Goal: Task Accomplishment & Management: Use online tool/utility

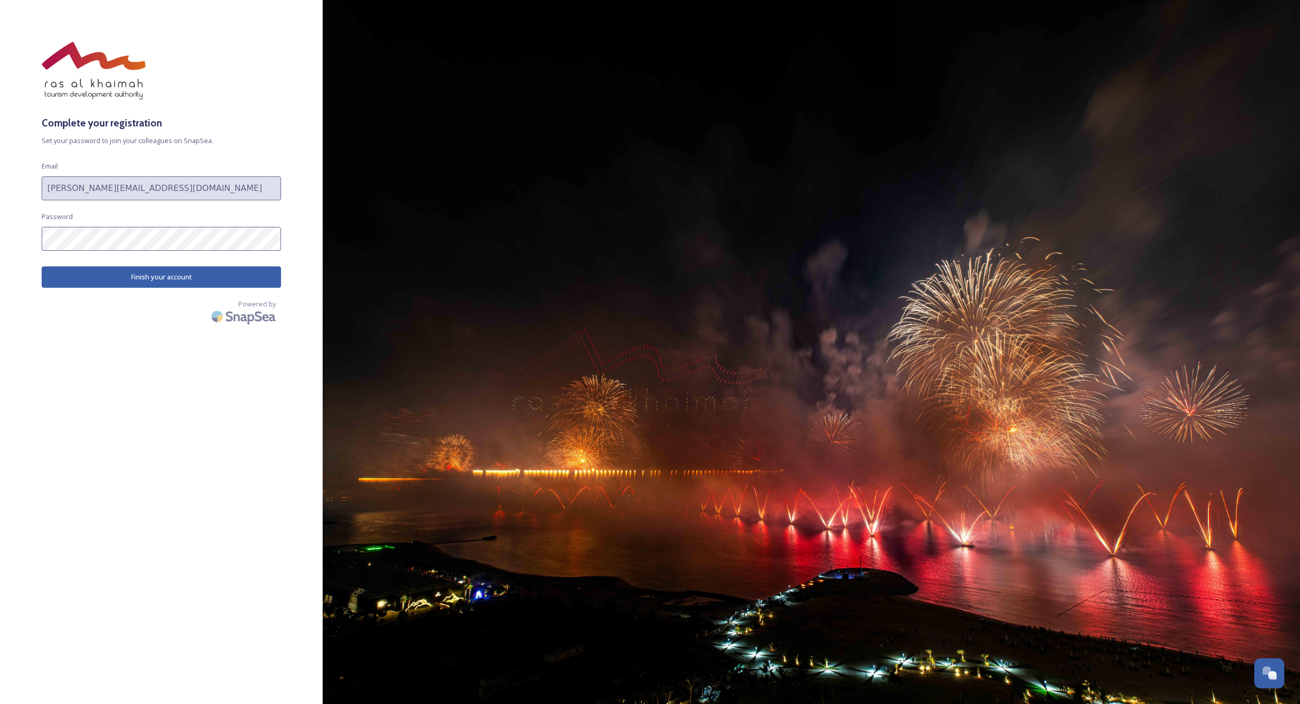
click at [129, 275] on button "Finish your account" at bounding box center [161, 276] width 239 height 21
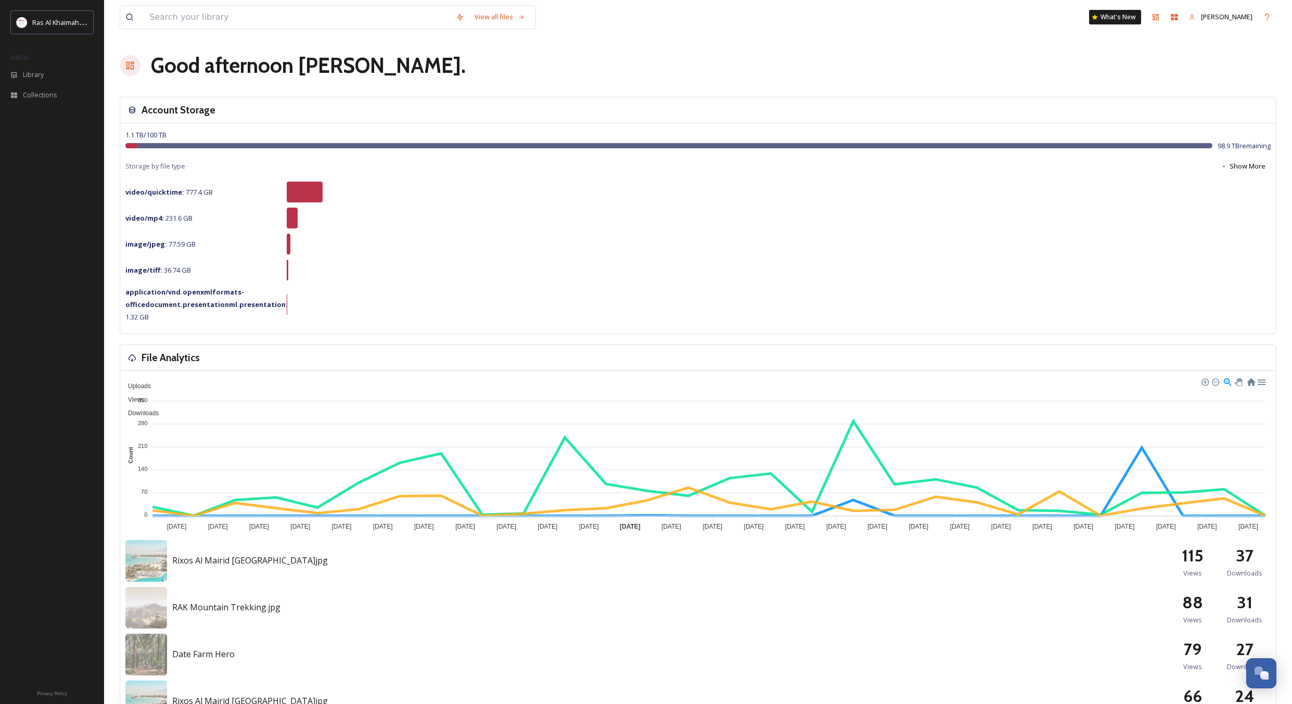
drag, startPoint x: 1210, startPoint y: 0, endPoint x: 803, endPoint y: 12, distance: 407.1
click at [799, 8] on div "View all files What's New [PERSON_NAME]" at bounding box center [698, 17] width 1157 height 34
click at [914, 104] on div "Account Storage" at bounding box center [698, 110] width 1156 height 26
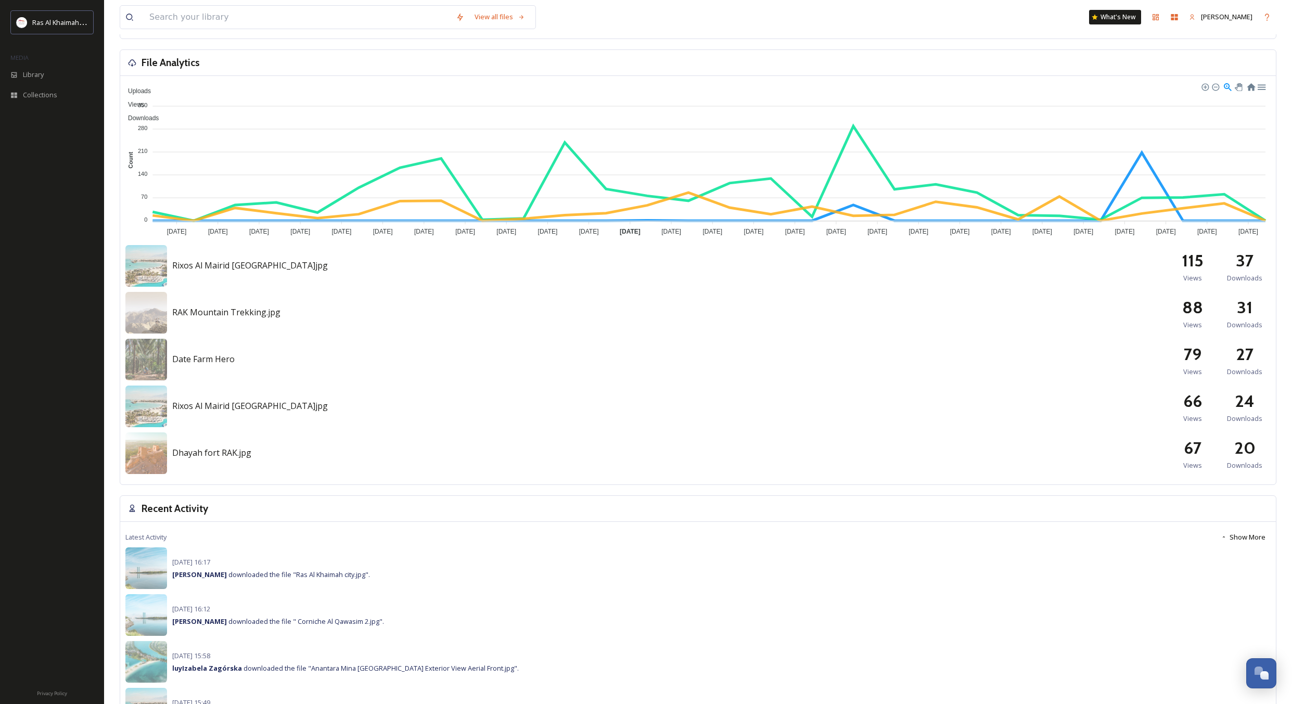
scroll to position [171, 0]
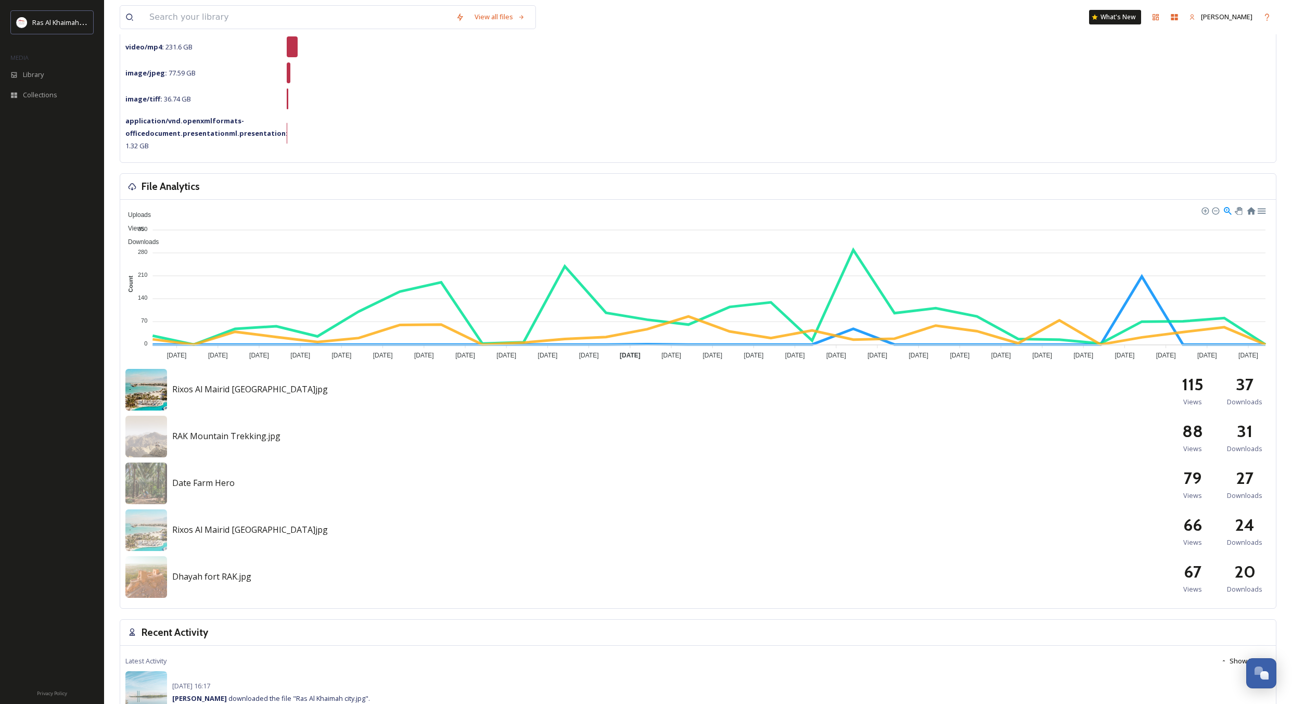
click at [148, 391] on img at bounding box center [146, 390] width 42 height 42
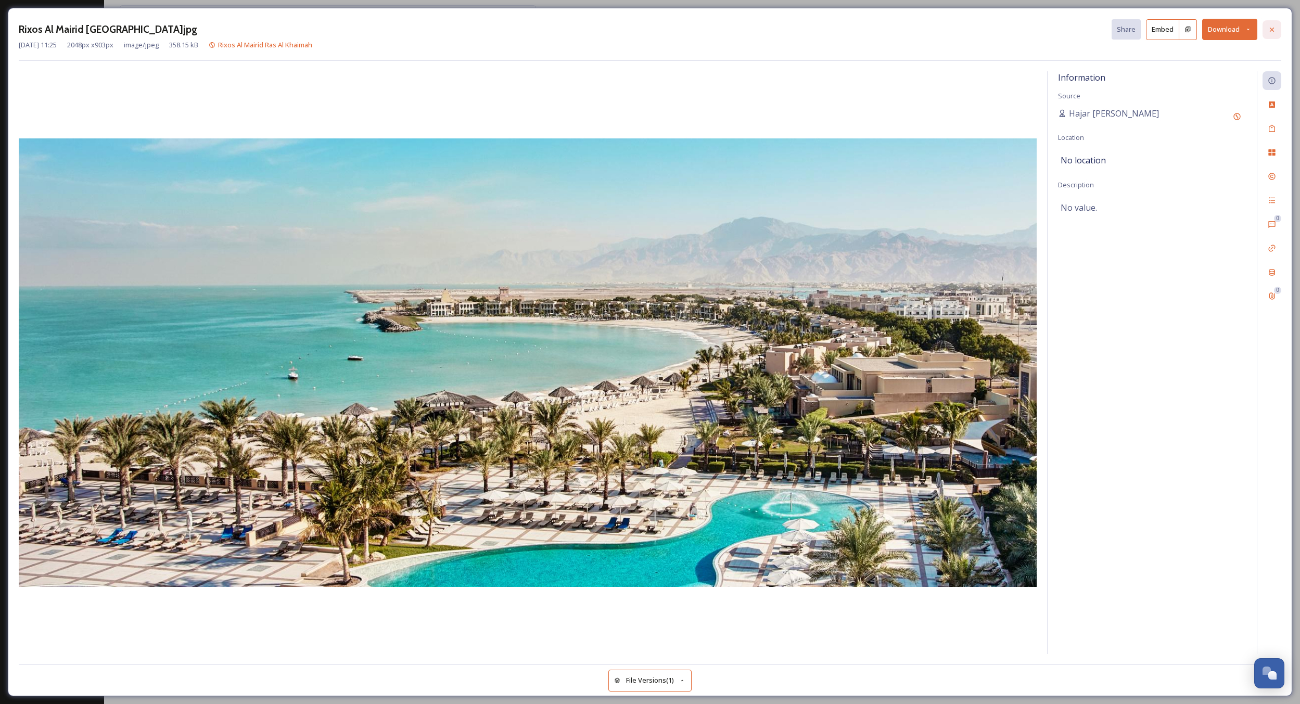
click at [1272, 29] on icon at bounding box center [1272, 29] width 4 height 4
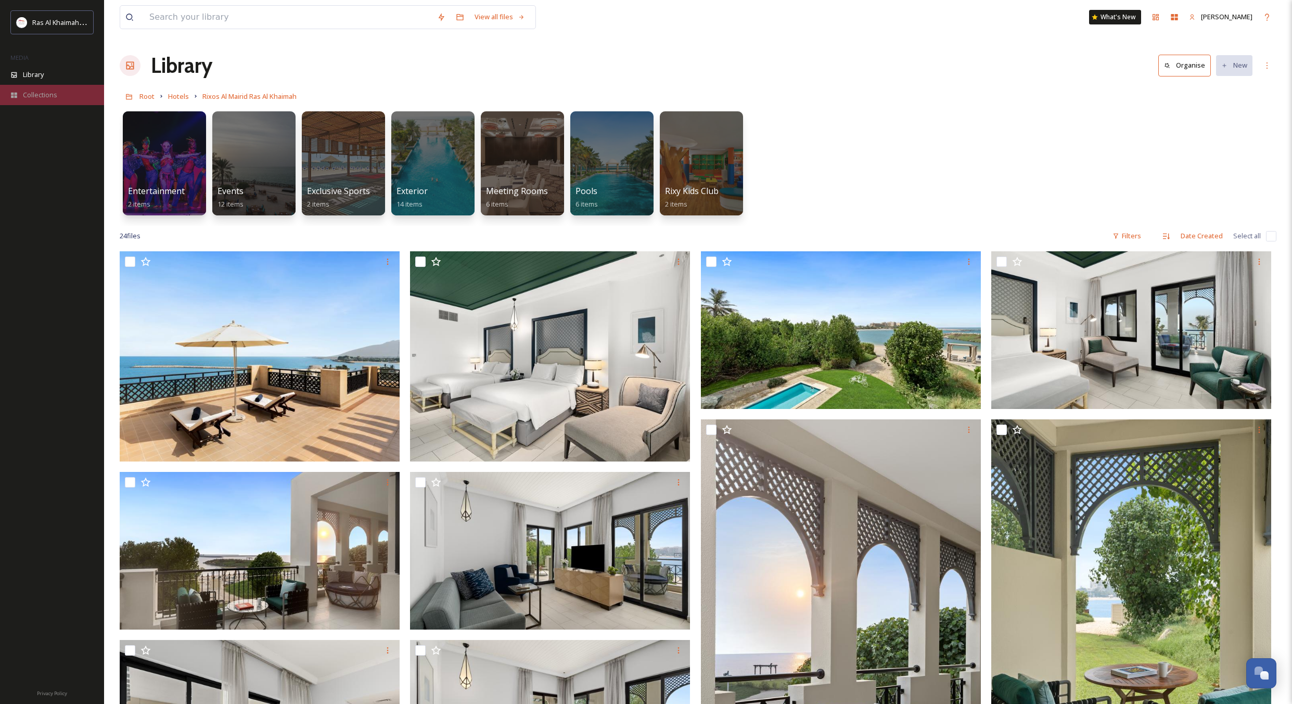
click at [40, 95] on span "Collections" at bounding box center [40, 95] width 34 height 10
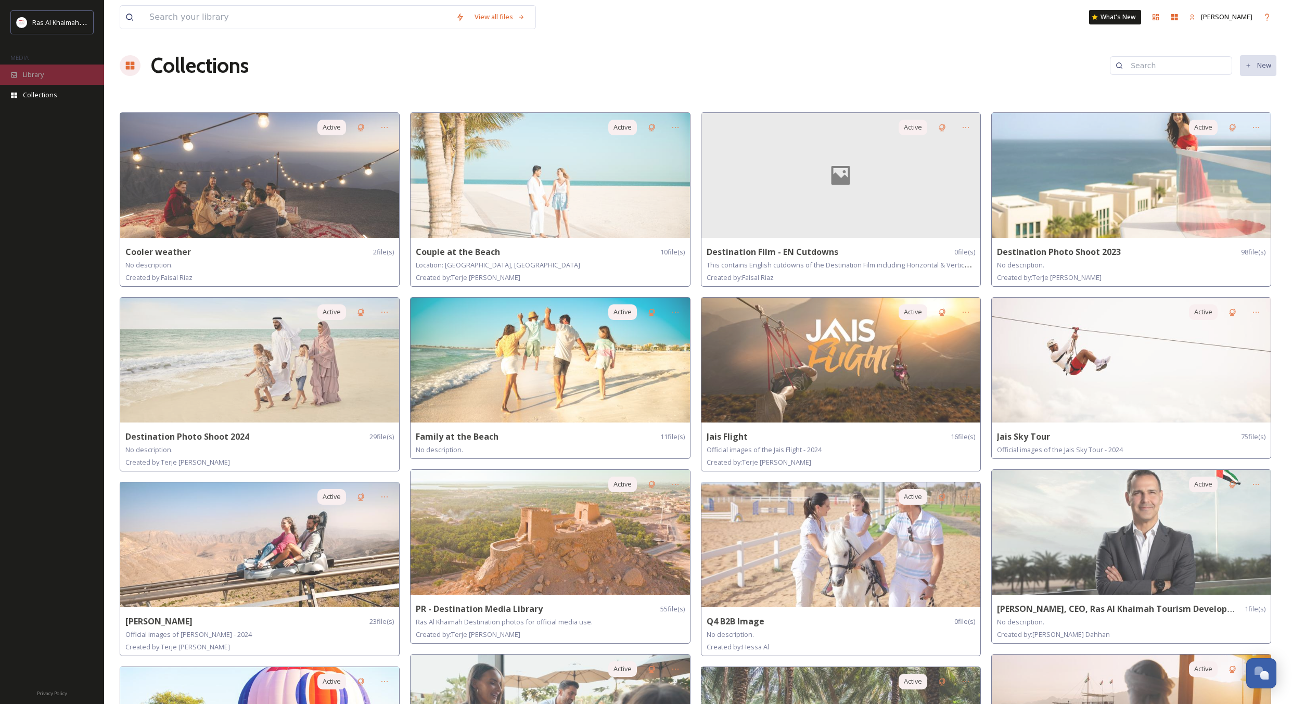
click at [29, 74] on span "Library" at bounding box center [33, 75] width 21 height 10
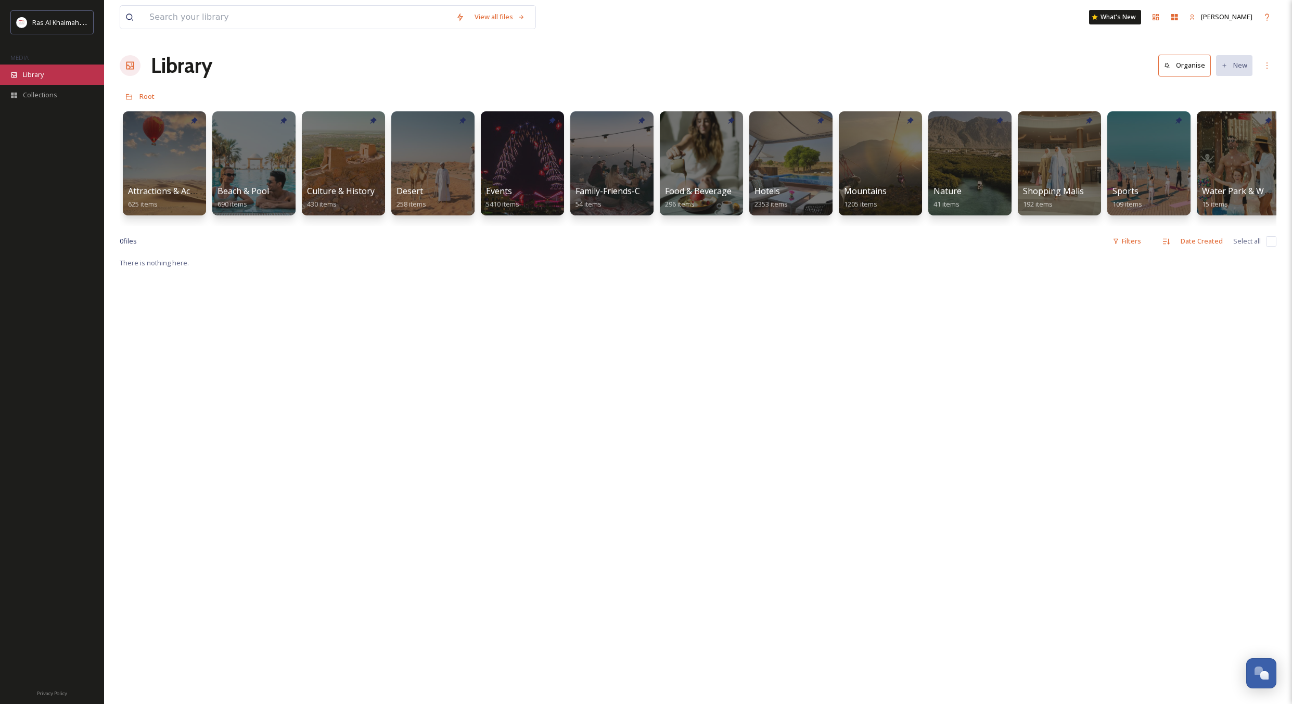
click at [30, 72] on span "Library" at bounding box center [33, 75] width 21 height 10
click at [242, 178] on div at bounding box center [253, 163] width 85 height 106
